Goal: Information Seeking & Learning: Find specific page/section

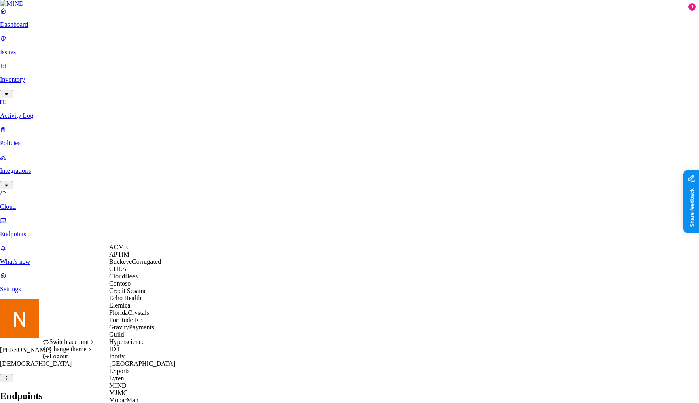
click at [143, 248] on div "ACME" at bounding box center [148, 247] width 79 height 7
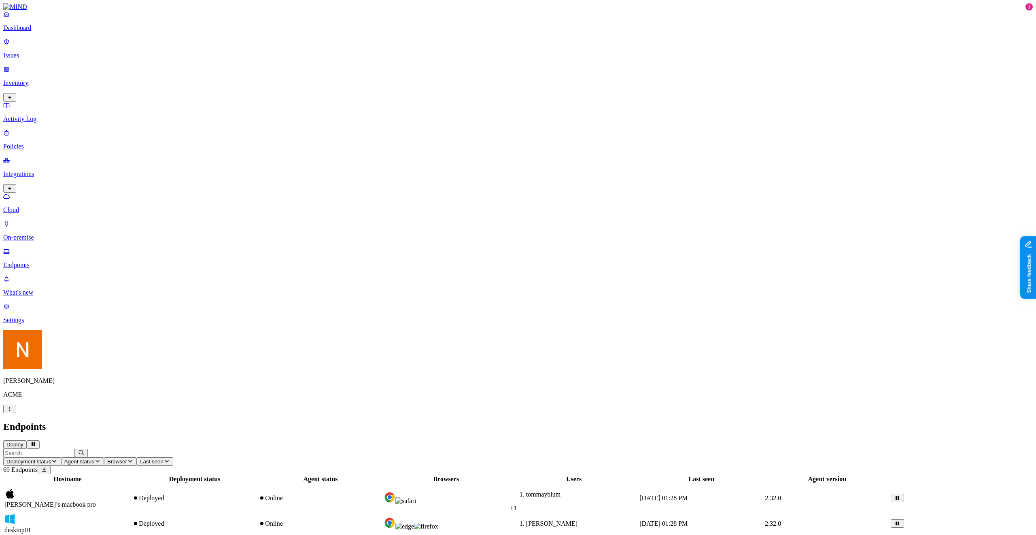
click at [13, 403] on icon "button" at bounding box center [9, 408] width 6 height 5
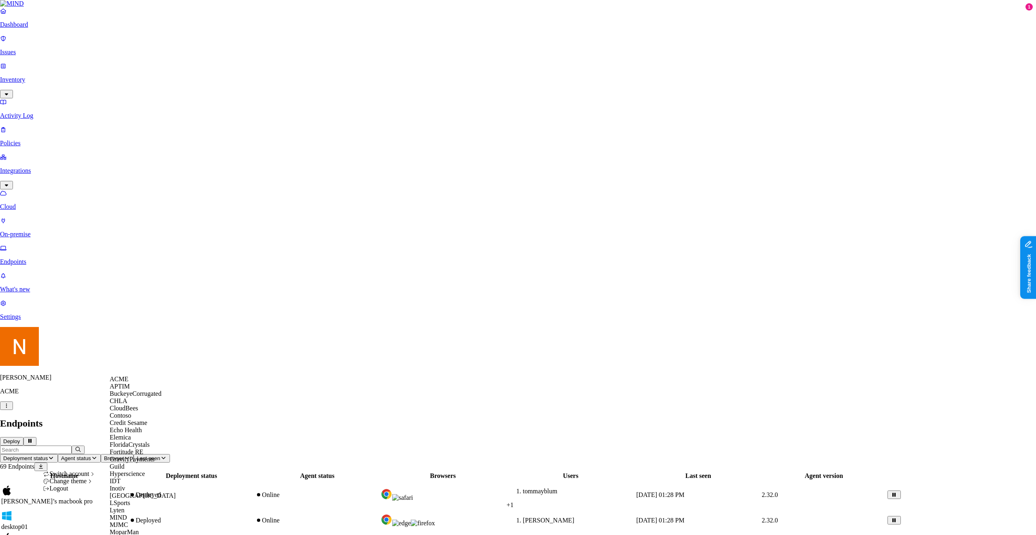
scroll to position [399, 0]
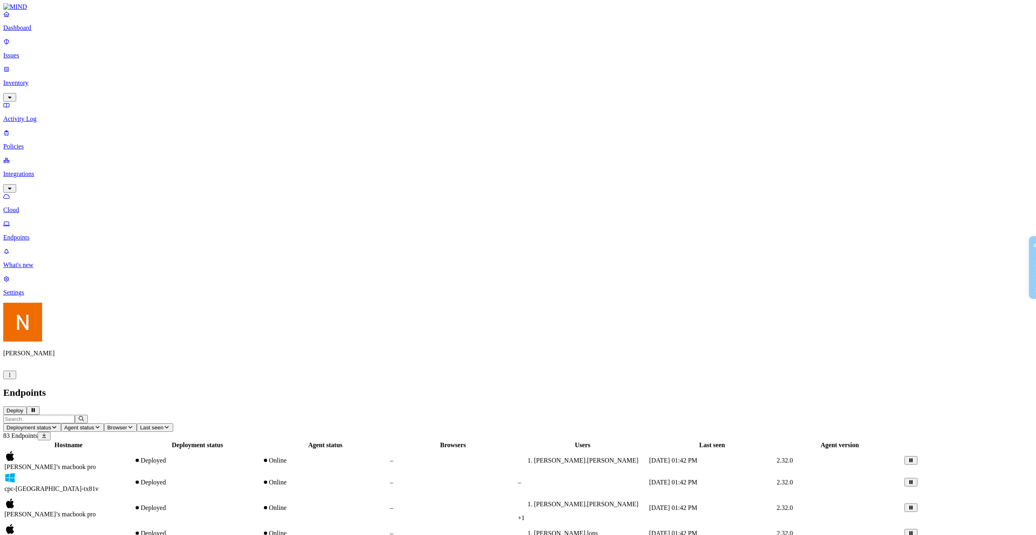
click at [43, 143] on p "Policies" at bounding box center [518, 146] width 1030 height 7
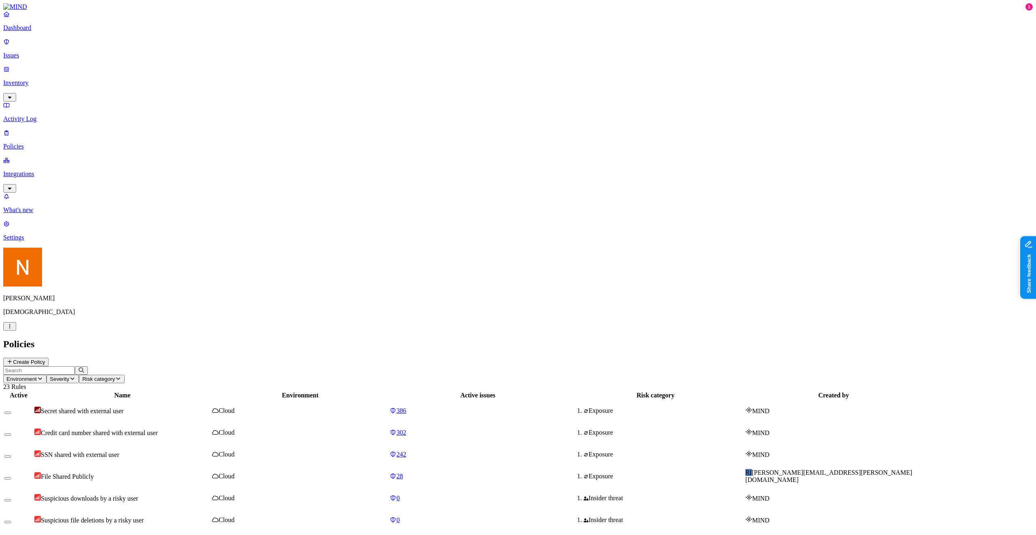
click at [94, 473] on span "File Shared Publicly" at bounding box center [67, 476] width 53 height 7
drag, startPoint x: 831, startPoint y: 223, endPoint x: 889, endPoint y: 222, distance: 58.3
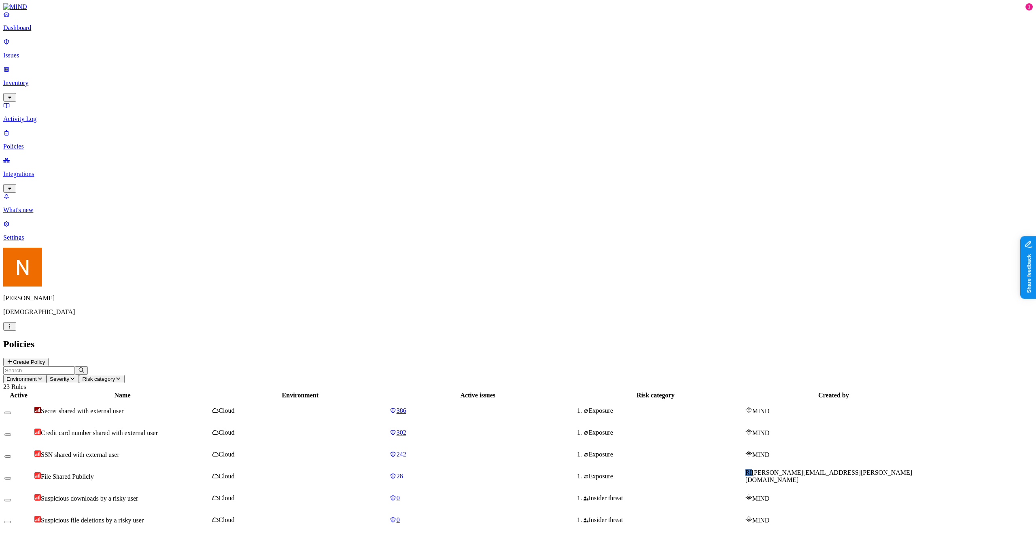
click at [171, 444] on td "SSN shared with external user" at bounding box center [122, 454] width 177 height 21
click at [396, 474] on icon at bounding box center [393, 476] width 6 height 5
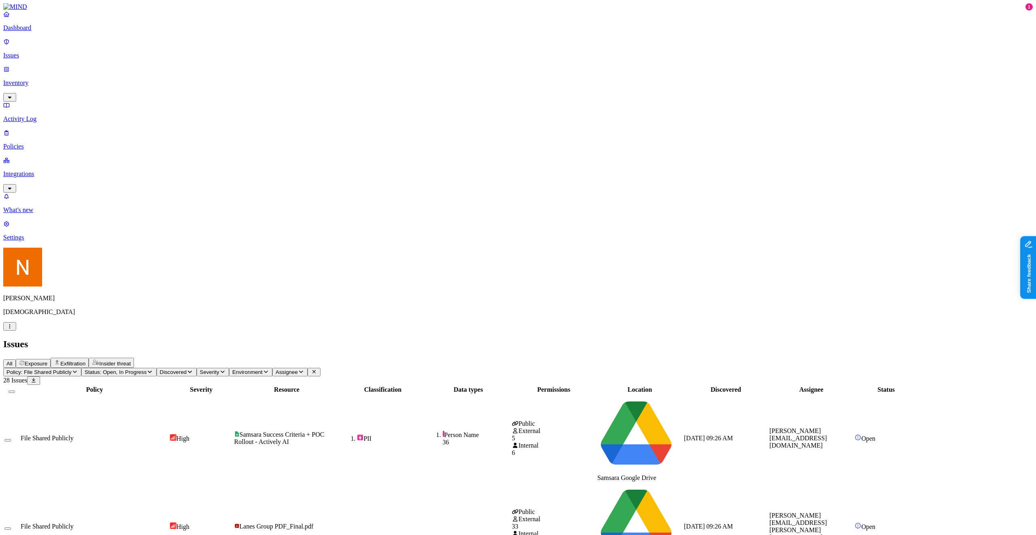
click at [157, 368] on button "Status: Open, In Progress" at bounding box center [118, 372] width 75 height 8
click at [214, 132] on span "Resolved" at bounding box center [203, 135] width 24 height 7
click at [496, 358] on div "All Exposure Exfiltration Insider threat" at bounding box center [518, 363] width 1030 height 10
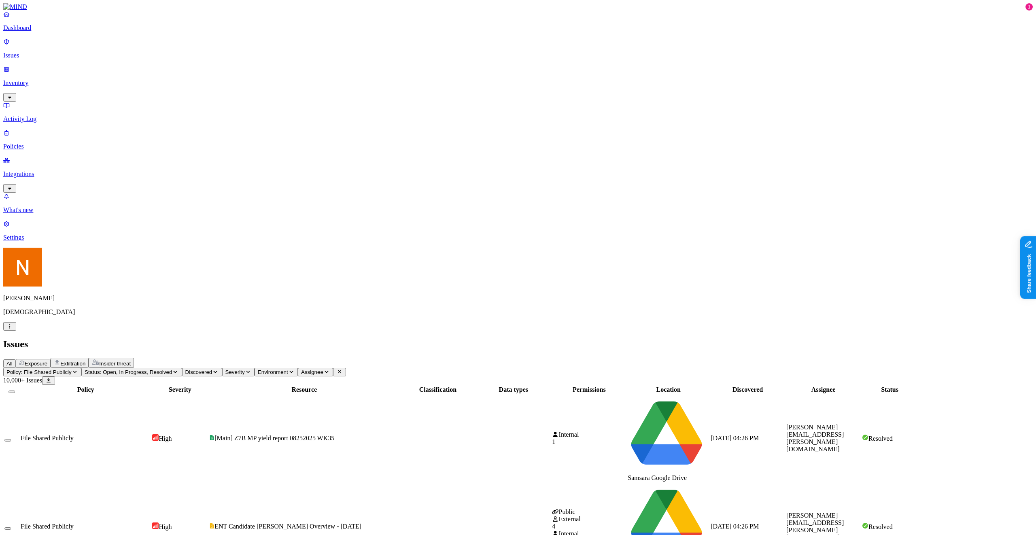
click at [172, 369] on span "Status: Open, In Progress, Resolved" at bounding box center [128, 372] width 87 height 6
click at [214, 133] on span "Resolved" at bounding box center [203, 136] width 24 height 7
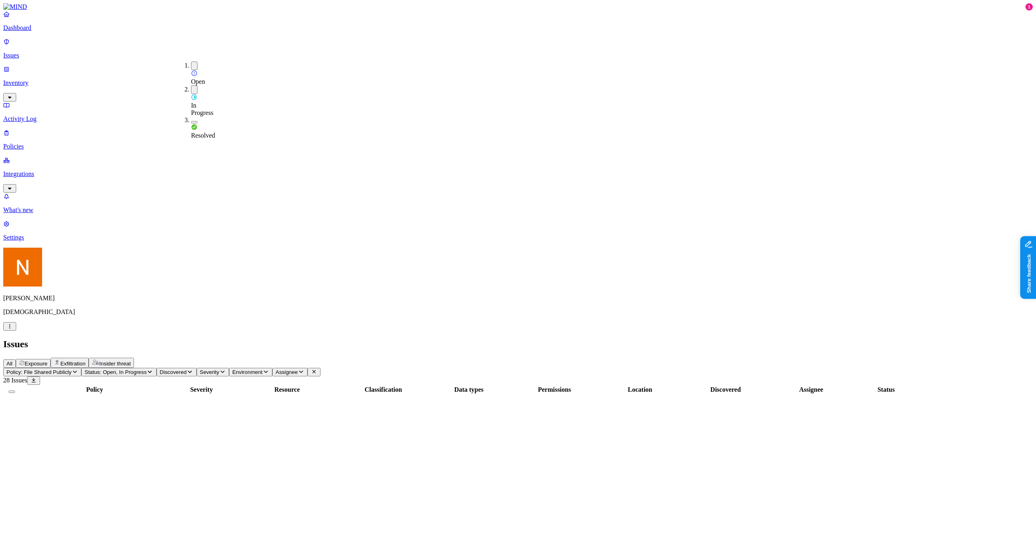
scroll to position [35, 0]
click at [447, 339] on header "Issues All Exposure Exfiltration Insider threat" at bounding box center [518, 353] width 1030 height 29
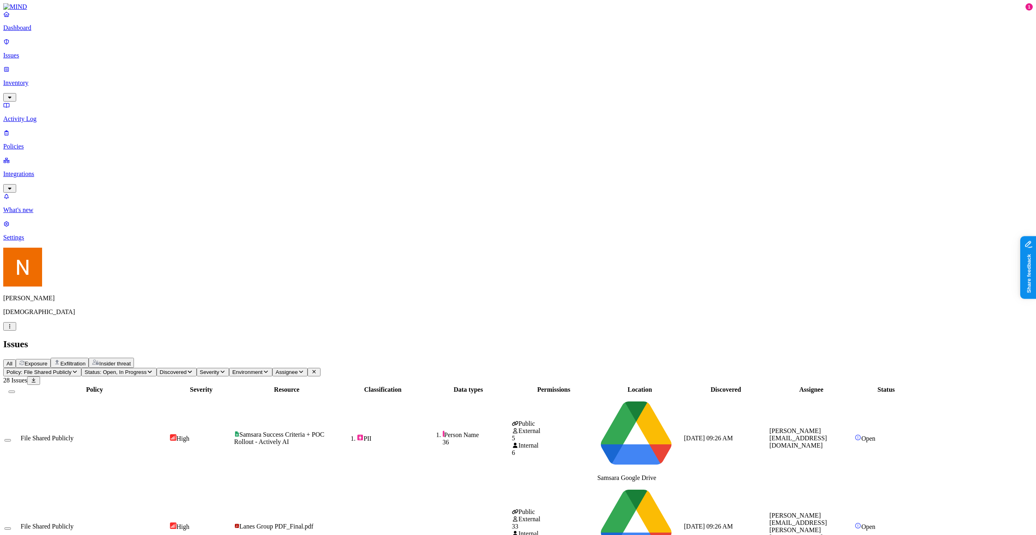
scroll to position [0, 0]
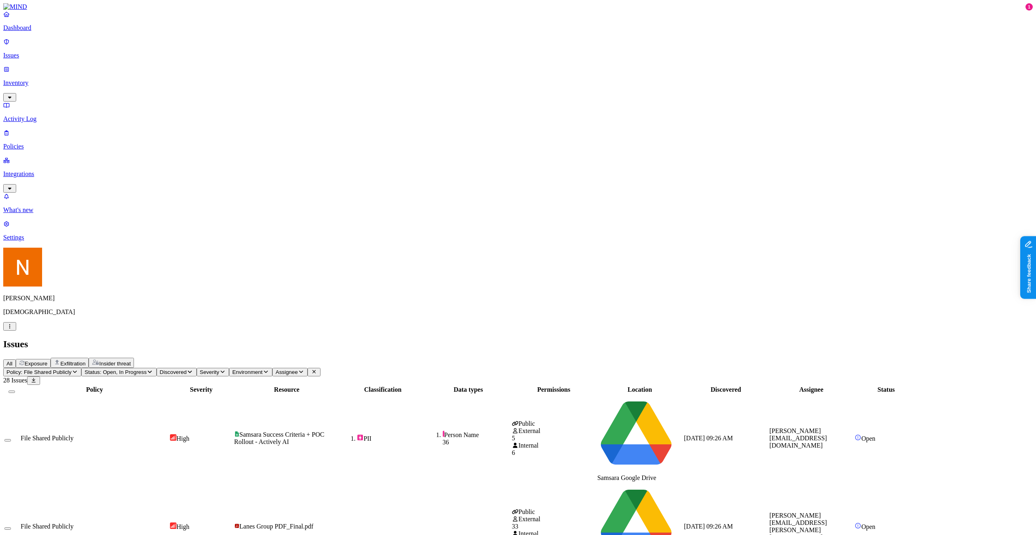
drag, startPoint x: 828, startPoint y: 297, endPoint x: 831, endPoint y: 303, distance: 6.2
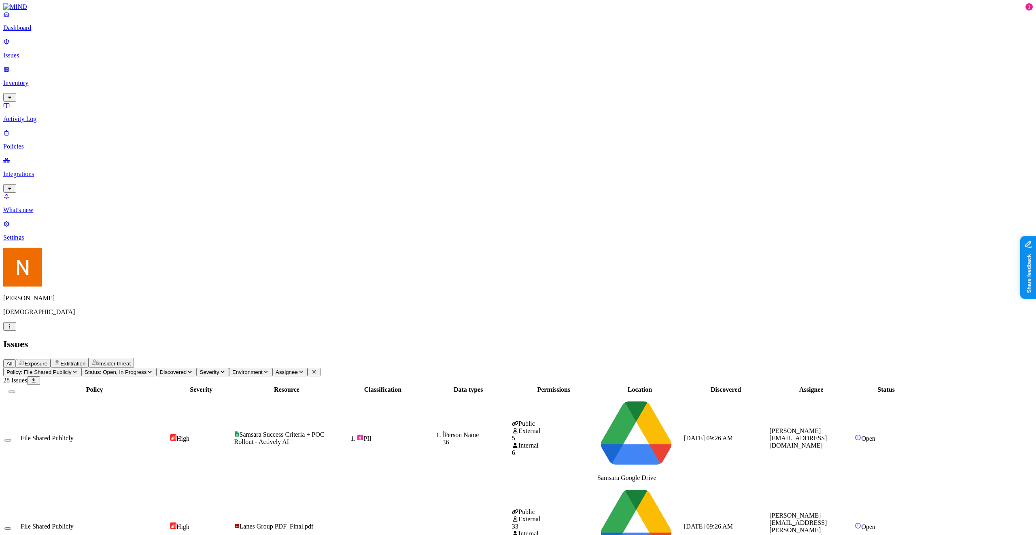
drag, startPoint x: 849, startPoint y: 299, endPoint x: 849, endPoint y: 289, distance: 10.6
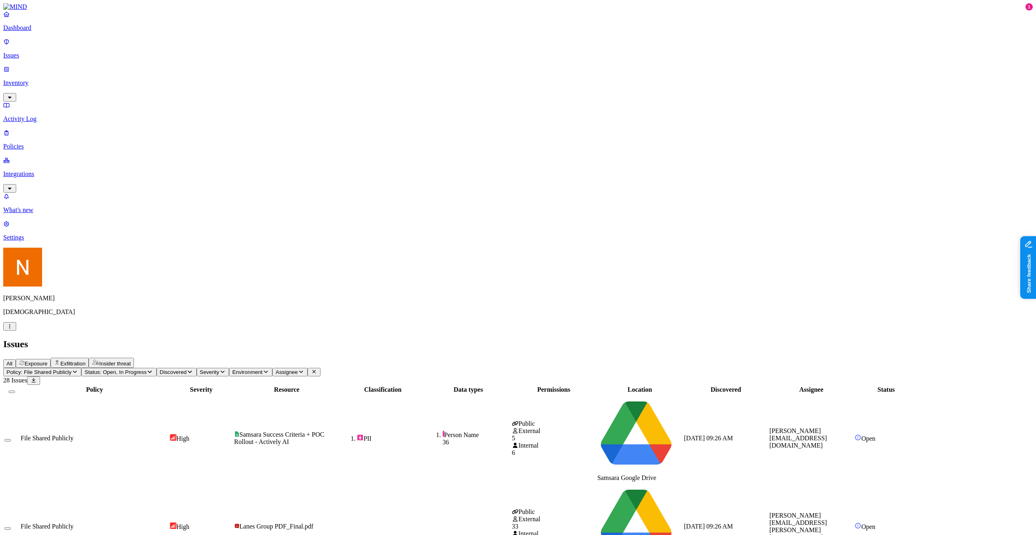
click at [58, 32] on link "Dashboard" at bounding box center [518, 21] width 1030 height 21
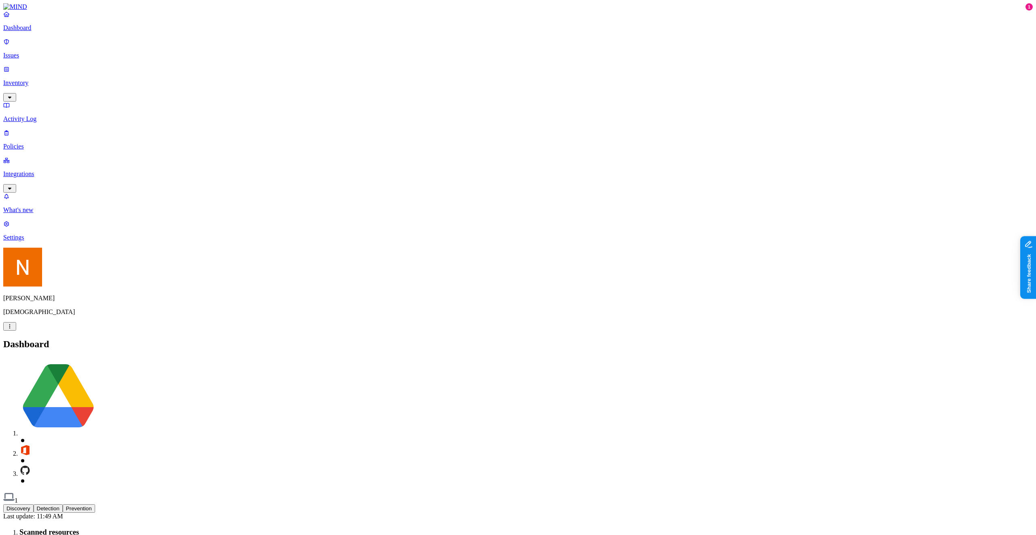
click at [55, 79] on p "Inventory" at bounding box center [518, 82] width 1030 height 7
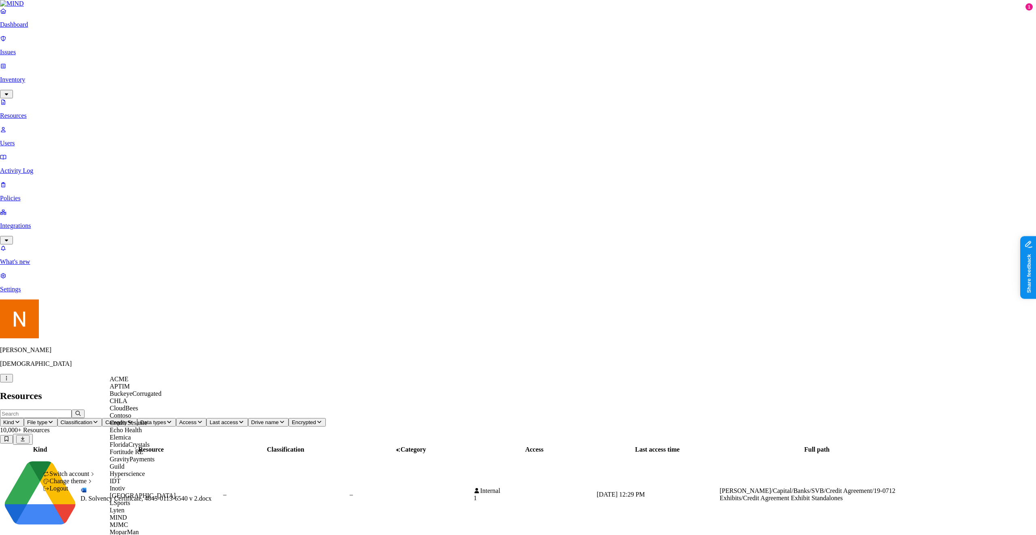
click at [132, 383] on div "ACME" at bounding box center [149, 379] width 79 height 7
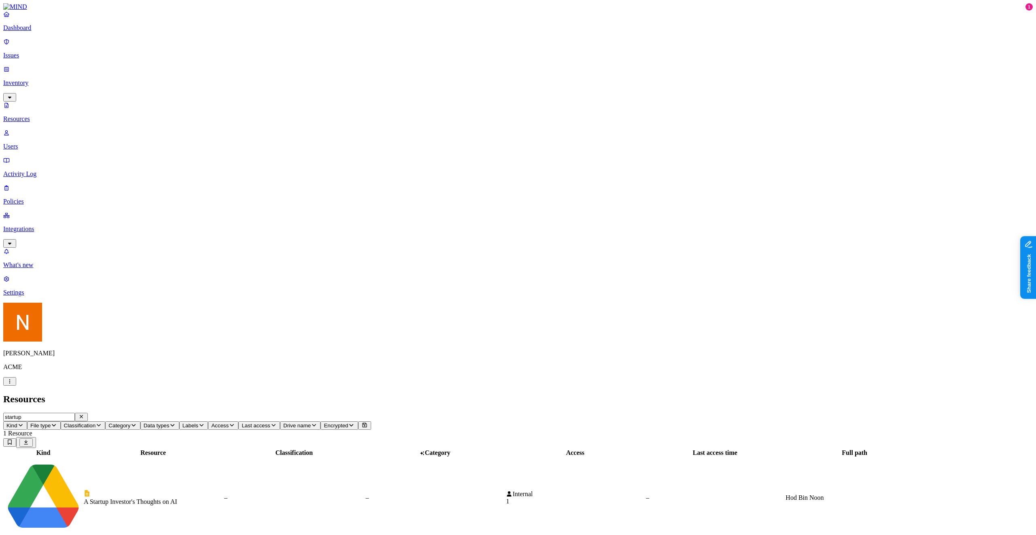
click at [222, 458] on td "A Startup Investor's Thoughts on AI" at bounding box center [153, 498] width 140 height 80
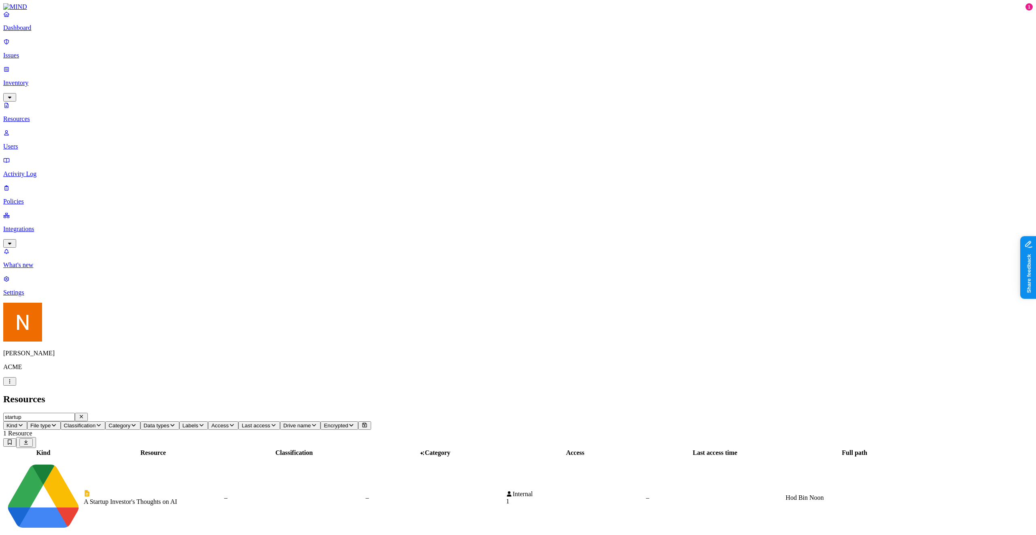
drag, startPoint x: 806, startPoint y: 261, endPoint x: 820, endPoint y: 271, distance: 16.6
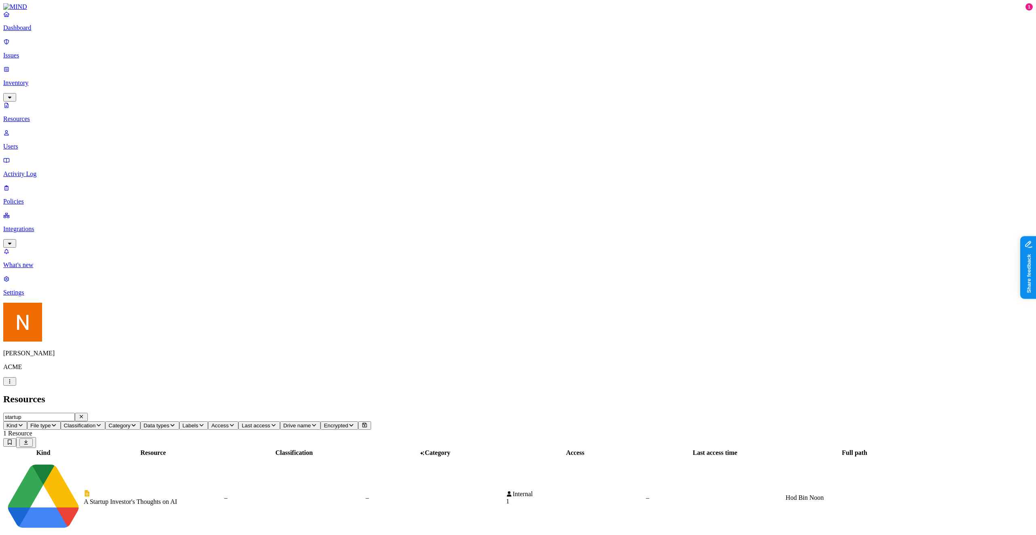
click at [75, 413] on input "startup" at bounding box center [39, 417] width 72 height 8
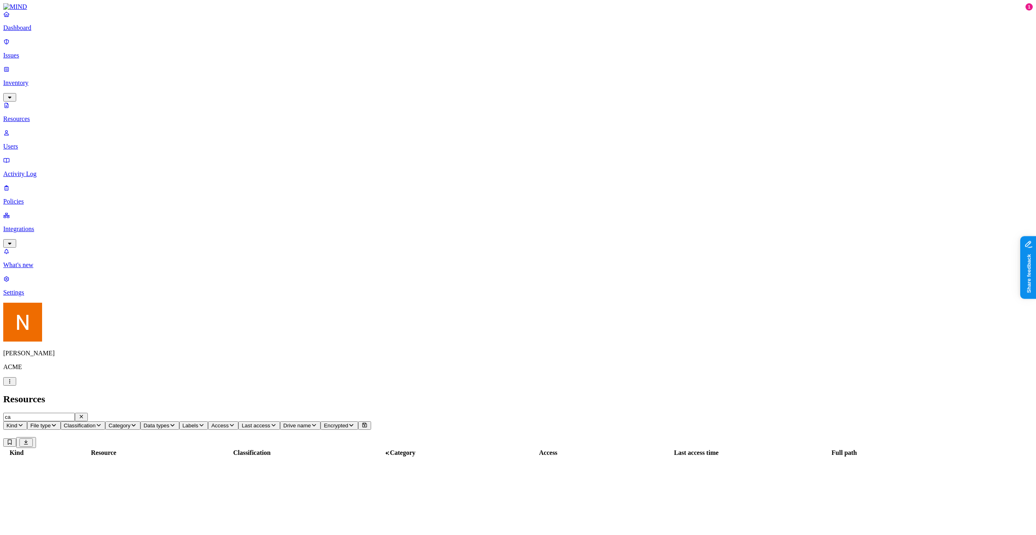
type input "car"
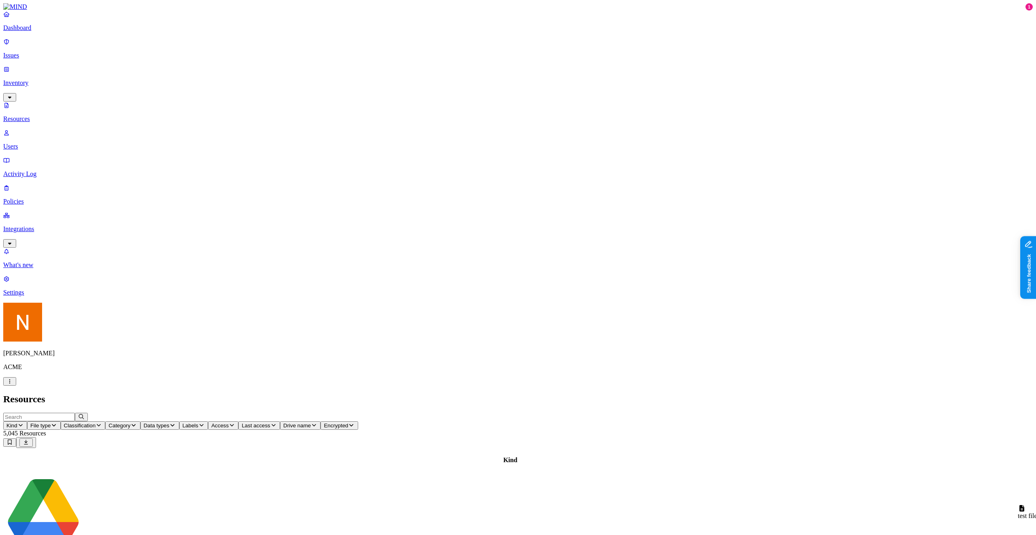
click at [24, 170] on p "Activity Log" at bounding box center [518, 173] width 1030 height 7
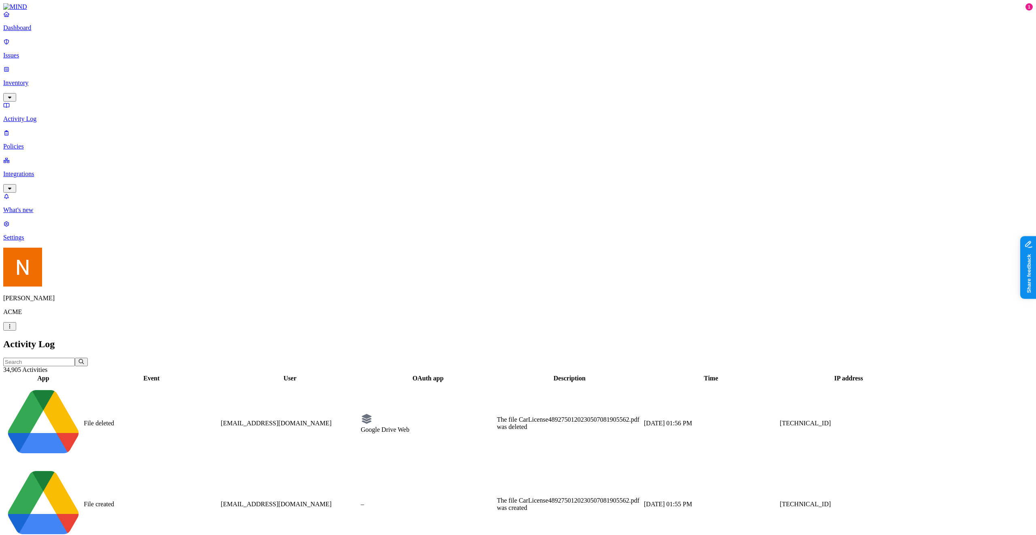
click at [220, 464] on td "File created" at bounding box center [151, 504] width 136 height 80
click at [750, 383] on td "Sep 28, 2025, 01:56 PM" at bounding box center [710, 423] width 135 height 80
click at [692, 501] on span "Sep 28, 2025, 01:55 PM" at bounding box center [668, 504] width 48 height 7
click at [752, 66] on div "9/28/2025, 1:55:31 PM 9/28/2025, 1:55:31 PM" at bounding box center [753, 64] width 53 height 7
click at [722, 383] on td "Sep 28, 2025, 01:56 PM" at bounding box center [710, 423] width 135 height 80
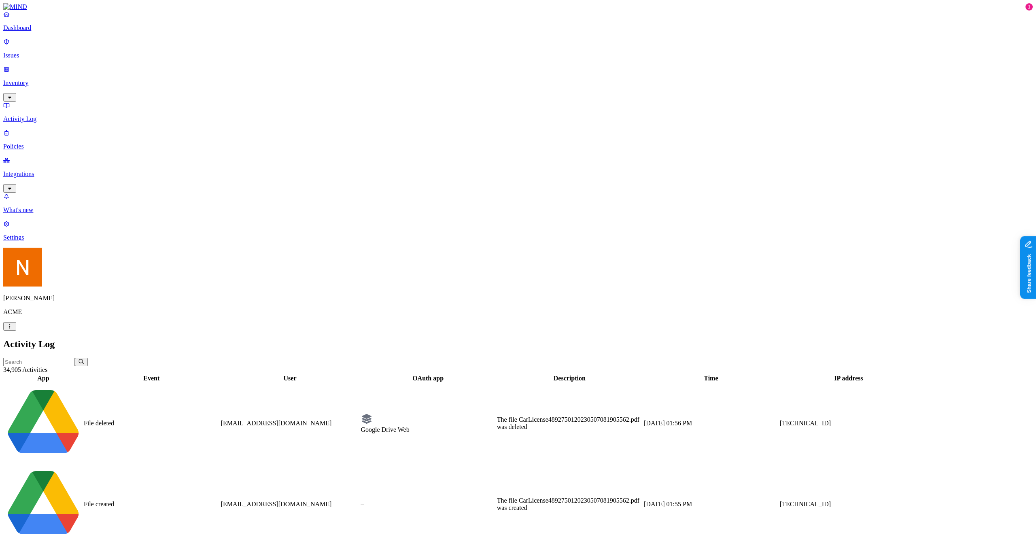
click at [495, 501] on div "–" at bounding box center [428, 504] width 134 height 7
click at [531, 339] on h2 "Activity Log" at bounding box center [518, 344] width 1030 height 11
click at [274, 383] on td "[EMAIL_ADDRESS][DOMAIN_NAME]" at bounding box center [290, 423] width 139 height 80
click at [334, 358] on header "34,909 Activities" at bounding box center [518, 366] width 1030 height 16
click at [452, 383] on td "–" at bounding box center [428, 423] width 135 height 80
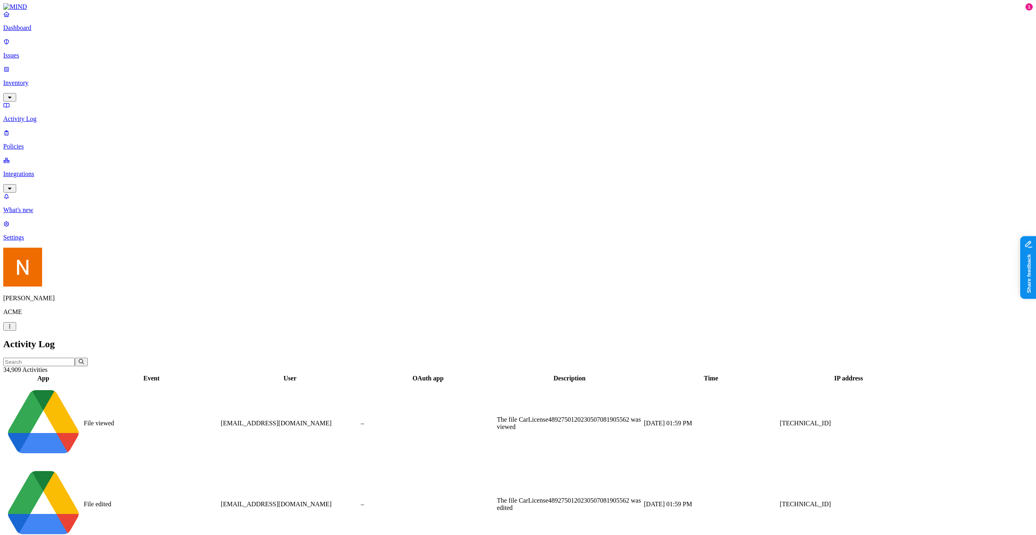
click at [360, 464] on td "hodbn@acme.tannin.io" at bounding box center [290, 504] width 139 height 80
click at [44, 52] on p "Issues" at bounding box center [518, 55] width 1030 height 7
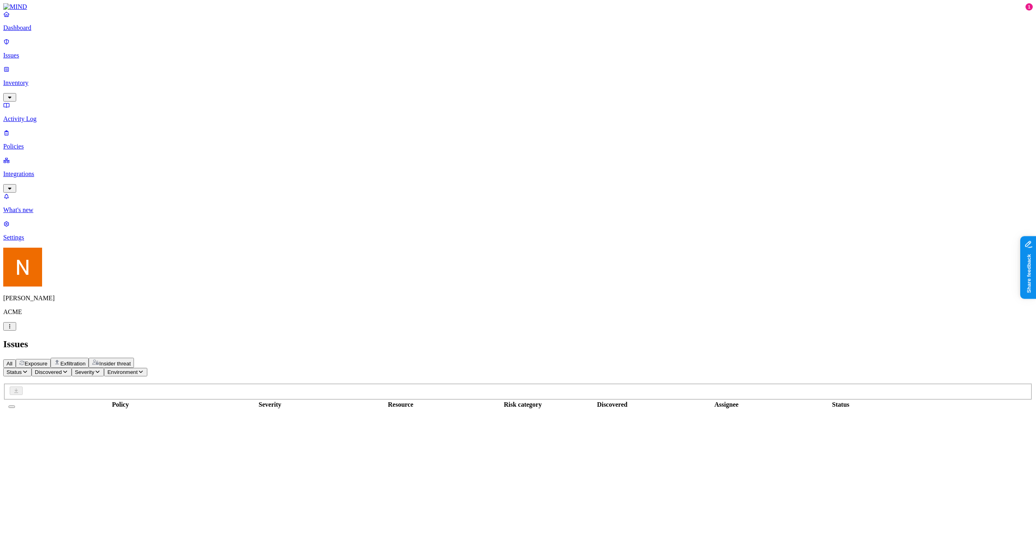
click at [39, 79] on p "Inventory" at bounding box center [518, 82] width 1030 height 7
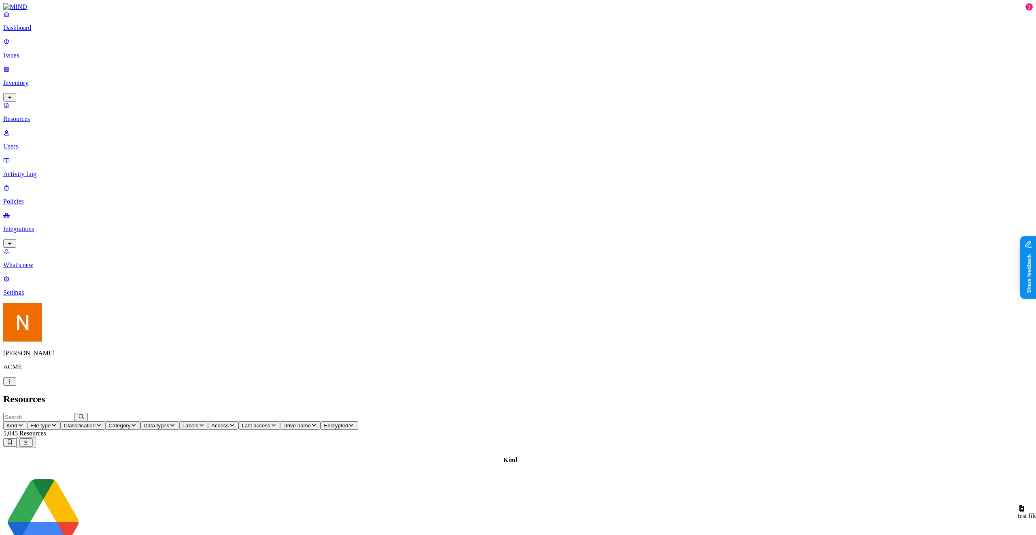
click at [51, 157] on link "Activity Log" at bounding box center [518, 167] width 1030 height 21
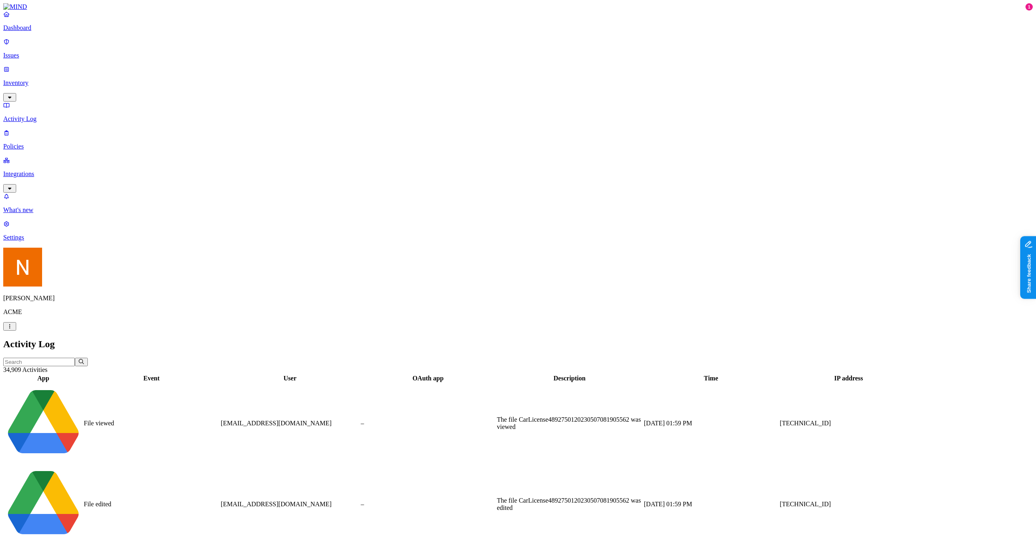
click at [440, 339] on header "Activity Log" at bounding box center [518, 344] width 1030 height 11
click at [44, 79] on p "Inventory" at bounding box center [518, 82] width 1030 height 7
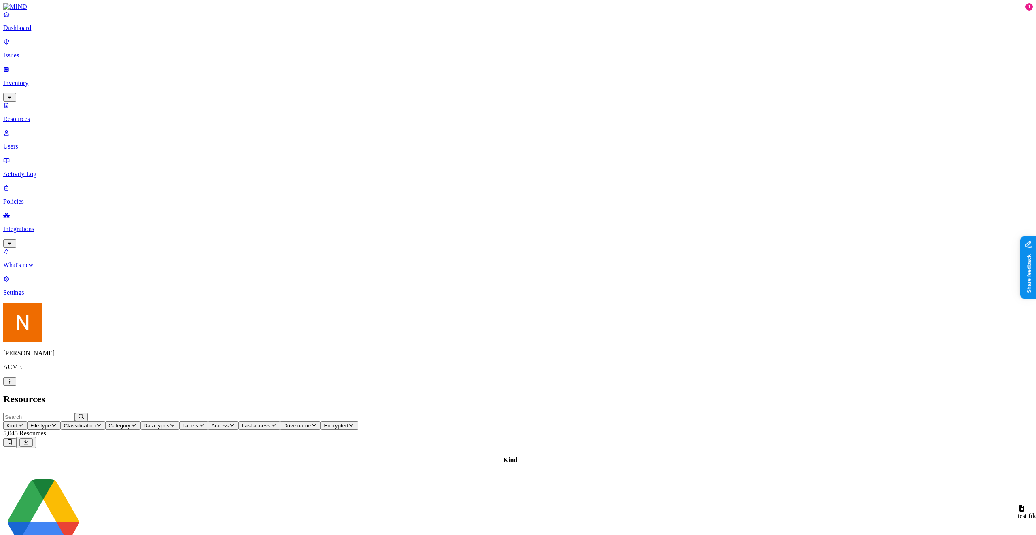
click at [75, 413] on input "text" at bounding box center [39, 417] width 72 height 8
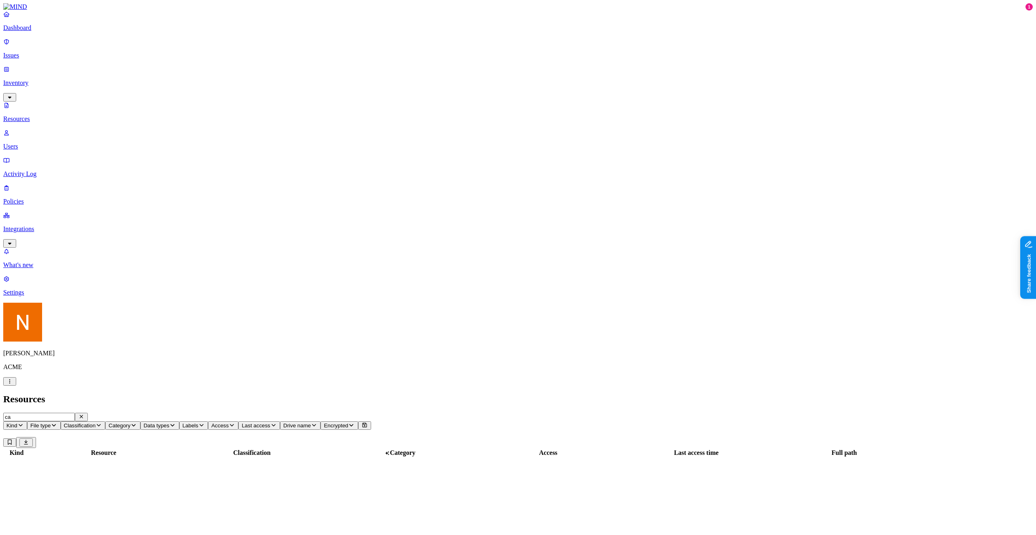
type input "car"
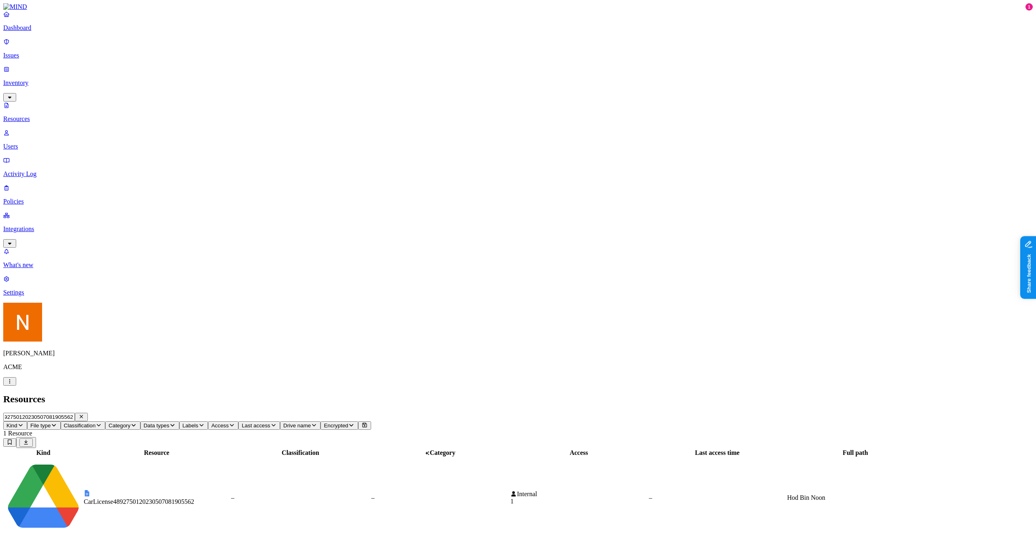
type input "CarLicense4892750120230507081905562"
click at [207, 458] on td "CarLicense4892750120230507081905562" at bounding box center [156, 498] width 147 height 80
click at [341, 448] on div "Kind Resource Classification Category Access Last access time Full path CarLice…" at bounding box center [518, 493] width 1030 height 91
click at [306, 448] on div "Kind Resource Classification Category Access Last access time Full path CarLice…" at bounding box center [518, 493] width 1030 height 91
click at [75, 413] on input "CarLicense4892750120230507081905562" at bounding box center [39, 417] width 72 height 8
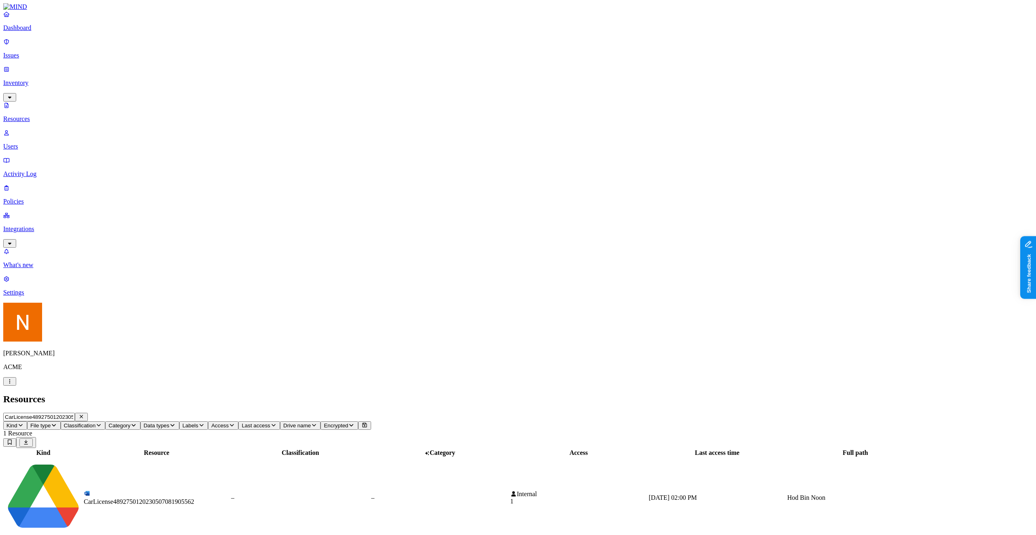
click at [75, 413] on input "CarLicense4892750120230507081905562" at bounding box center [39, 417] width 72 height 8
type input "14islands"
click at [129, 458] on td "[DOMAIN_NAME] x 14islands proposal 05-24" at bounding box center [154, 498] width 142 height 80
